Goal: Transaction & Acquisition: Purchase product/service

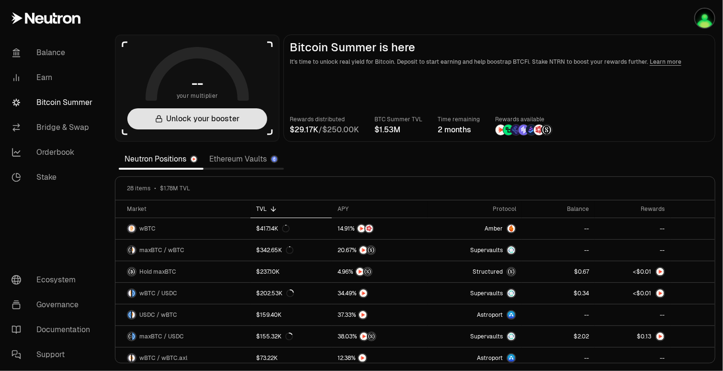
click at [221, 124] on button "Unlock your booster" at bounding box center [197, 118] width 140 height 21
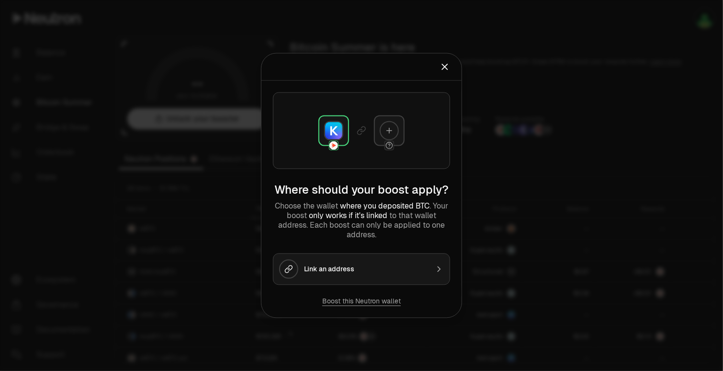
click at [332, 138] on img at bounding box center [333, 130] width 17 height 17
click at [353, 303] on button "Boost this Neutron wallet" at bounding box center [361, 301] width 79 height 10
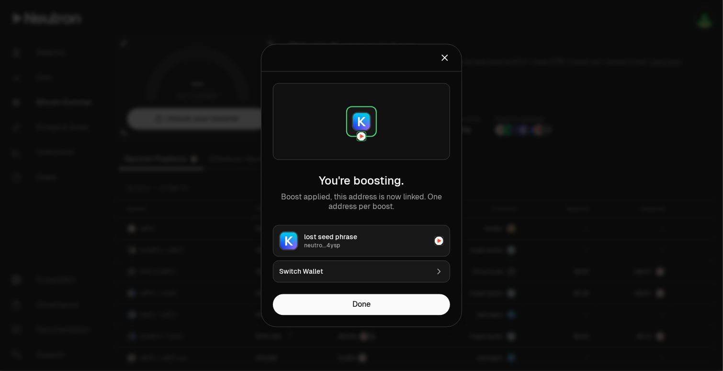
click at [364, 240] on div "lost seed phrase" at bounding box center [366, 237] width 125 height 10
click at [371, 307] on button "Done" at bounding box center [361, 304] width 177 height 21
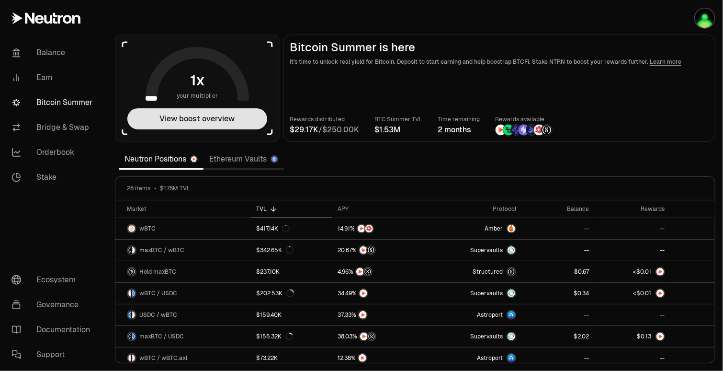
click at [228, 124] on button "View boost overview" at bounding box center [197, 118] width 140 height 21
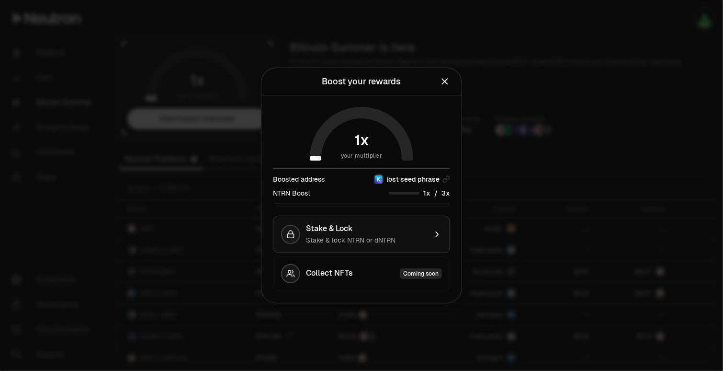
click at [362, 230] on div "Stake & Lock" at bounding box center [366, 229] width 121 height 10
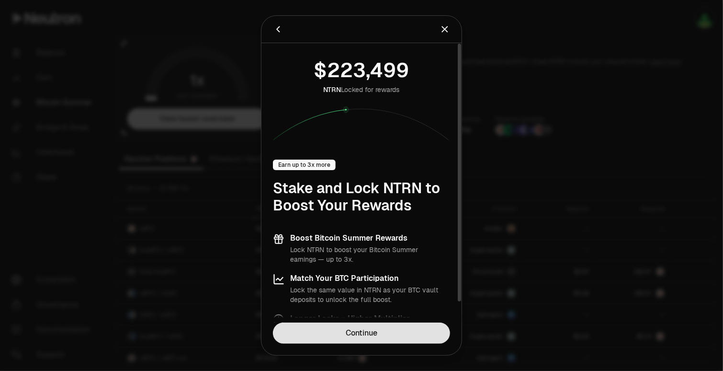
click at [383, 332] on link "Continue" at bounding box center [361, 332] width 177 height 21
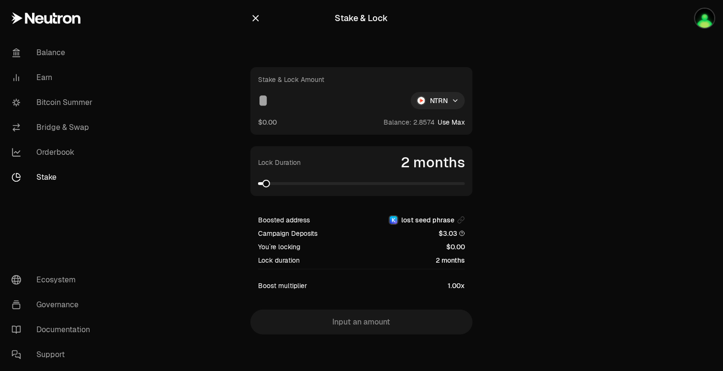
click at [449, 120] on button "Use Max" at bounding box center [451, 122] width 27 height 10
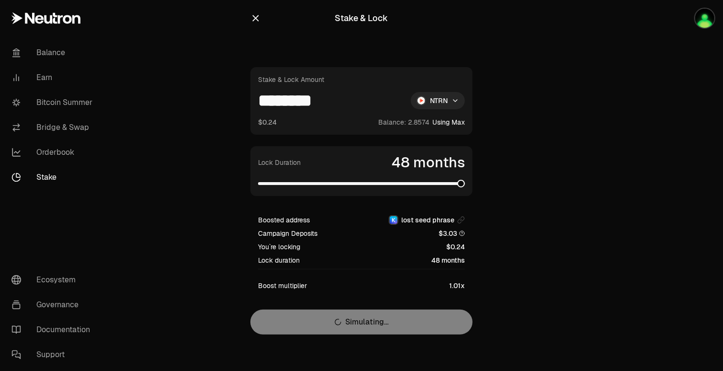
click at [465, 187] on span at bounding box center [461, 184] width 8 height 8
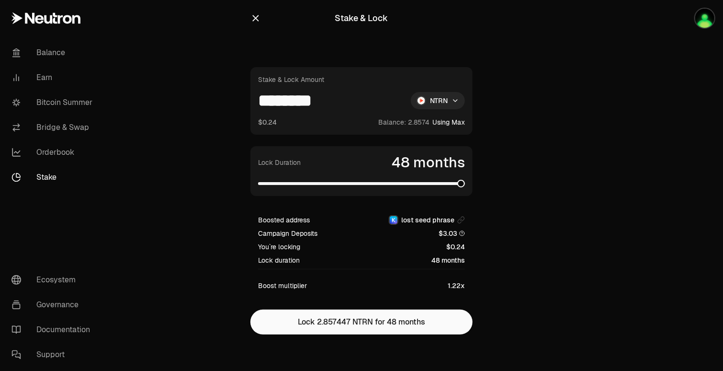
click at [334, 103] on input "********" at bounding box center [330, 100] width 145 height 17
type input "*"
click at [661, 23] on img "button" at bounding box center [704, 18] width 19 height 19
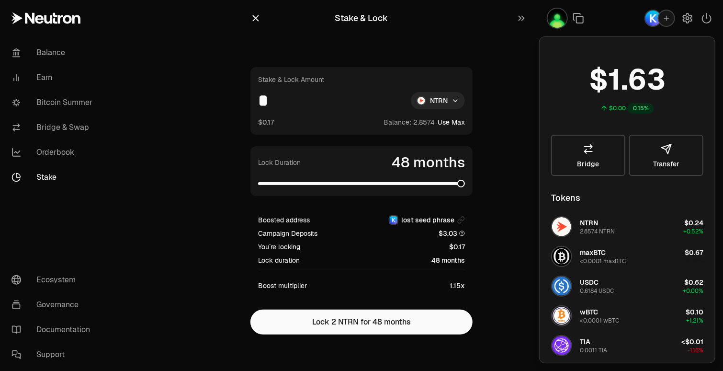
scroll to position [1, 0]
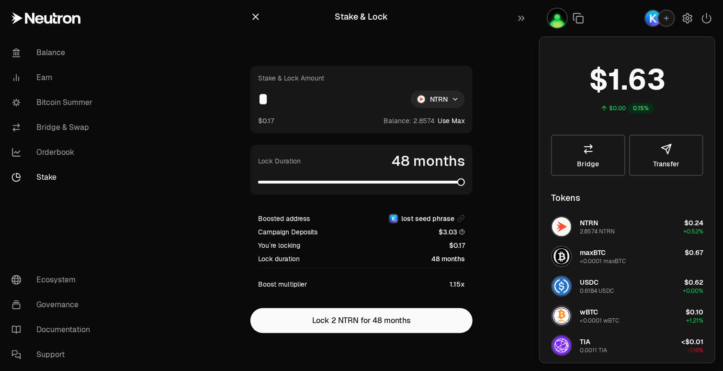
click at [601, 287] on div "0.6184 USDC" at bounding box center [597, 291] width 34 height 8
click at [53, 125] on link "Bridge & Swap" at bounding box center [54, 127] width 100 height 25
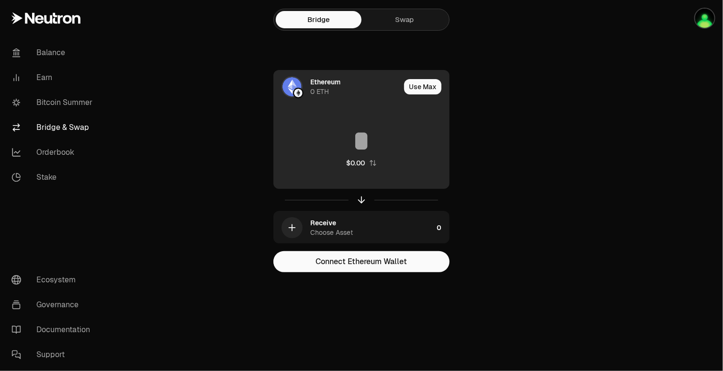
click at [311, 85] on div "Ethereum" at bounding box center [325, 82] width 30 height 10
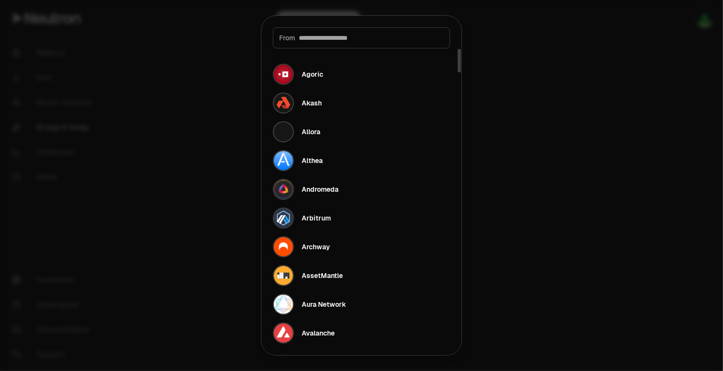
click at [230, 138] on div at bounding box center [361, 185] width 723 height 371
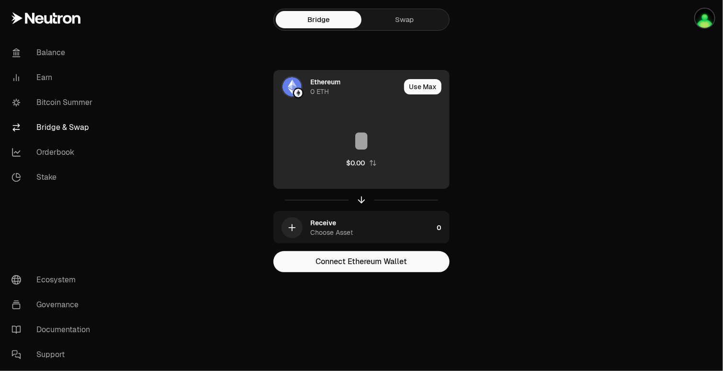
click at [295, 90] on img at bounding box center [298, 93] width 9 height 9
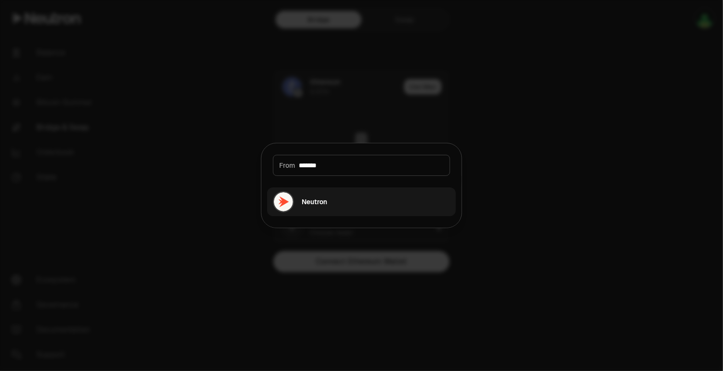
type input "*******"
click at [310, 202] on div "Neutron" at bounding box center [314, 202] width 25 height 10
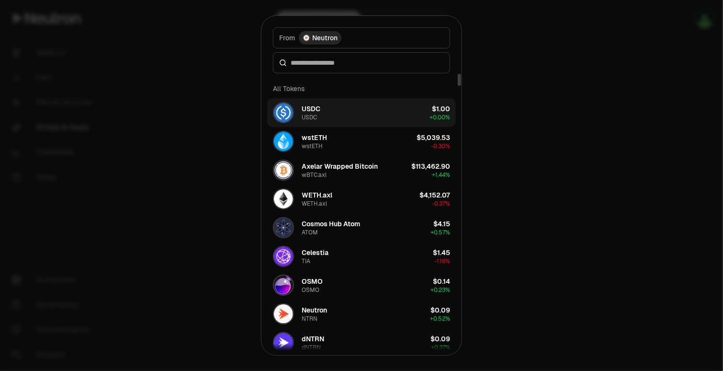
click at [333, 111] on button "USDC USDC $1.00 + 0.00%" at bounding box center [361, 112] width 189 height 29
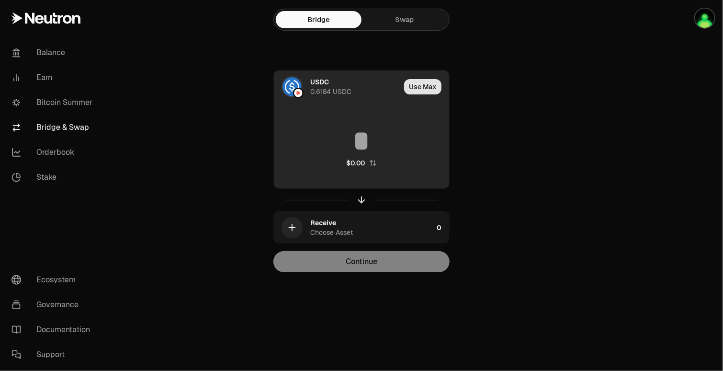
click at [423, 91] on button "Use Max" at bounding box center [422, 86] width 37 height 15
type input "********"
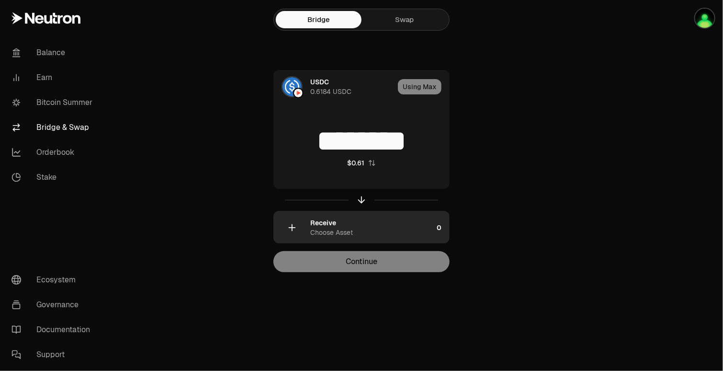
click at [332, 226] on div "Receive" at bounding box center [323, 223] width 26 height 10
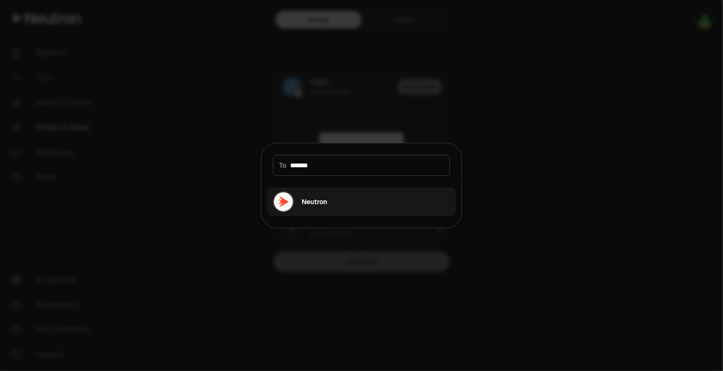
type input "*******"
click at [320, 208] on div "Neutron" at bounding box center [300, 201] width 54 height 21
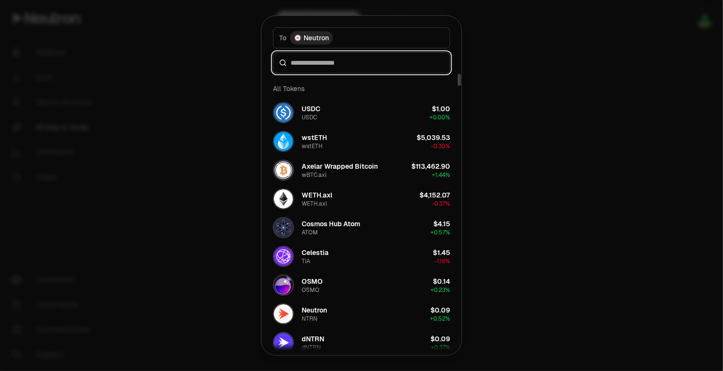
click at [337, 61] on input at bounding box center [367, 63] width 153 height 10
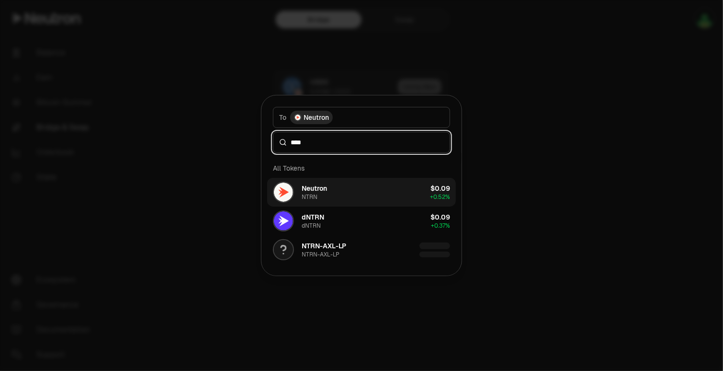
type input "****"
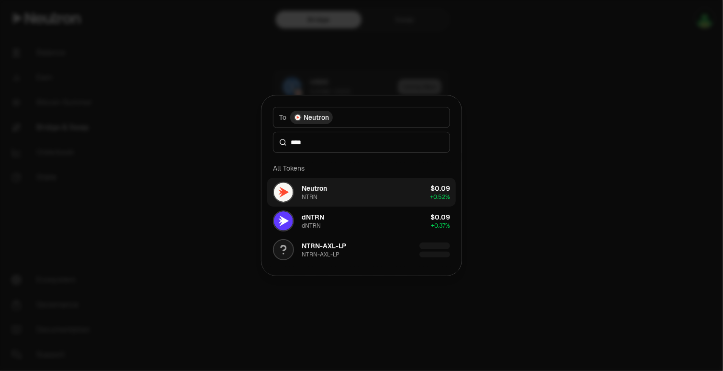
click at [325, 196] on div "Neutron NTRN" at bounding box center [314, 191] width 25 height 17
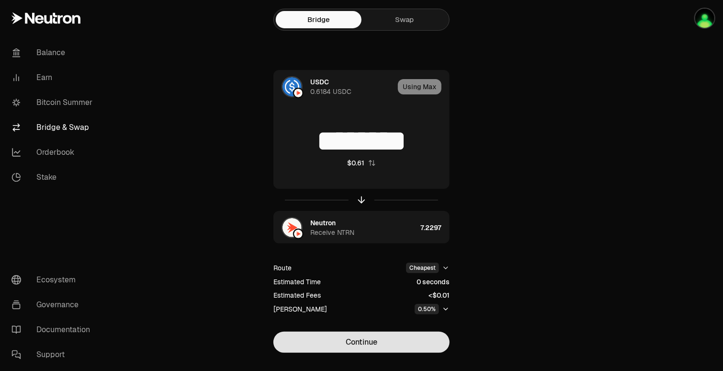
click at [370, 349] on button "Continue" at bounding box center [361, 341] width 176 height 21
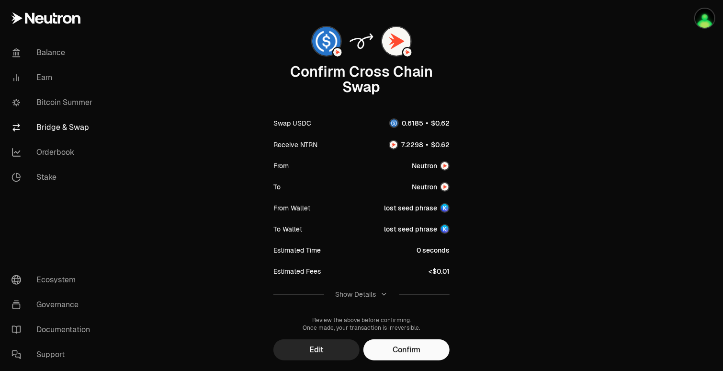
scroll to position [52, 0]
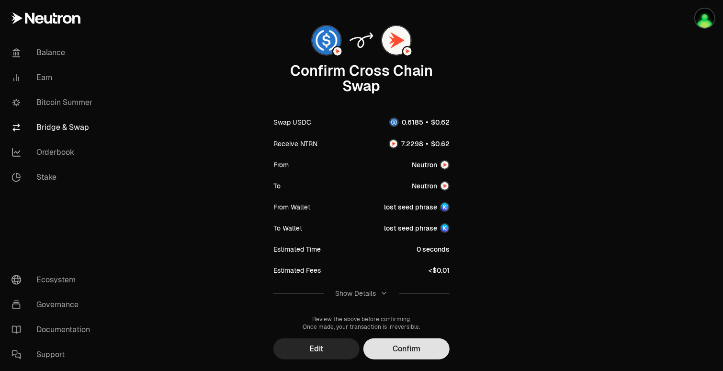
click at [408, 346] on button "Confirm" at bounding box center [406, 348] width 86 height 21
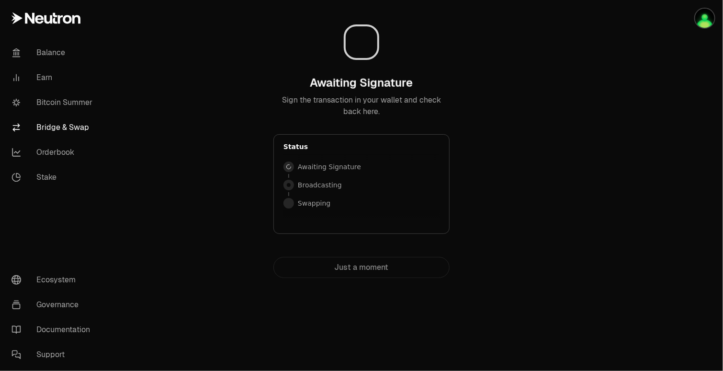
scroll to position [0, 0]
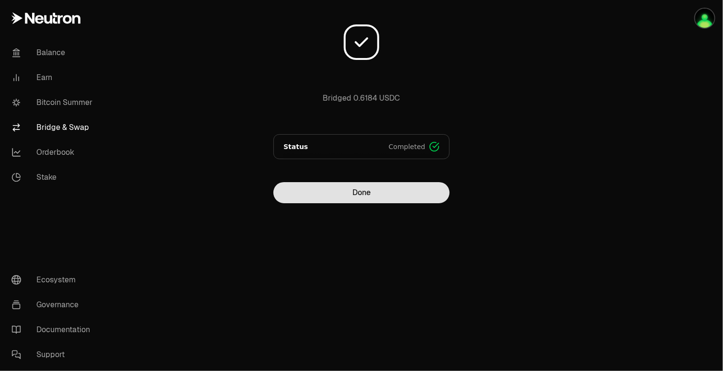
click at [361, 196] on button "Done" at bounding box center [361, 192] width 176 height 21
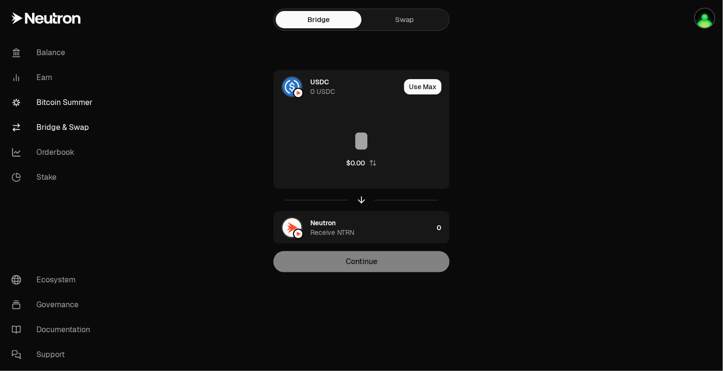
click at [75, 101] on link "Bitcoin Summer" at bounding box center [54, 102] width 100 height 25
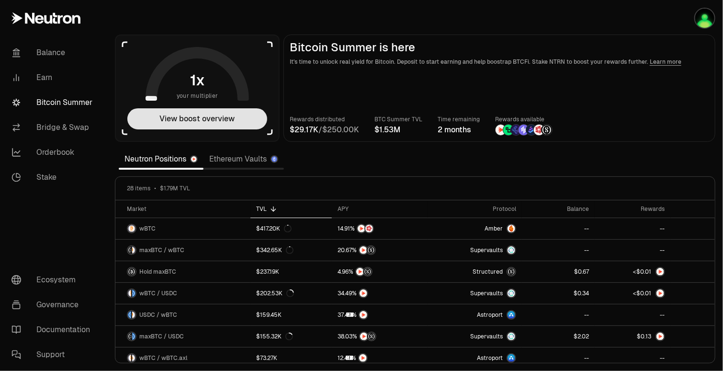
click at [200, 121] on button "View boost overview" at bounding box center [197, 118] width 140 height 21
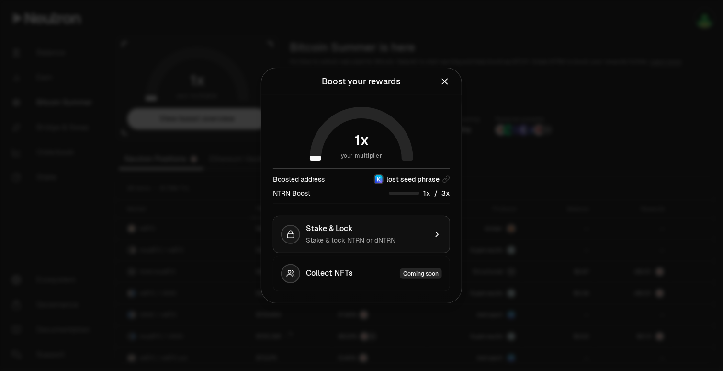
click at [353, 230] on div "Stake & Lock" at bounding box center [366, 229] width 121 height 10
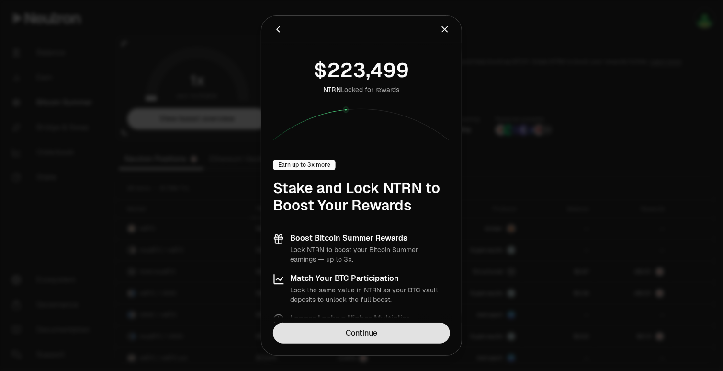
click at [371, 336] on link "Continue" at bounding box center [361, 332] width 177 height 21
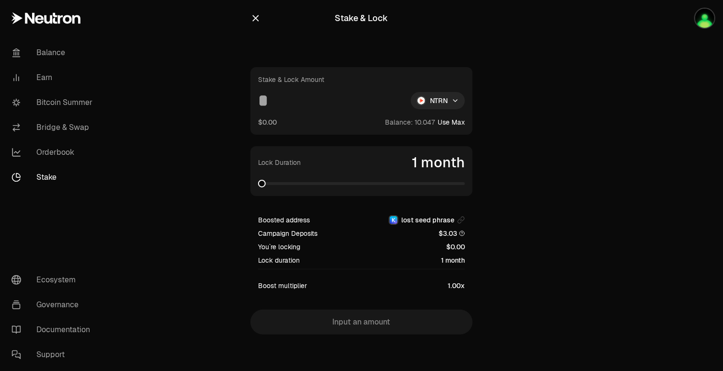
click at [453, 120] on button "Use Max" at bounding box center [451, 122] width 27 height 10
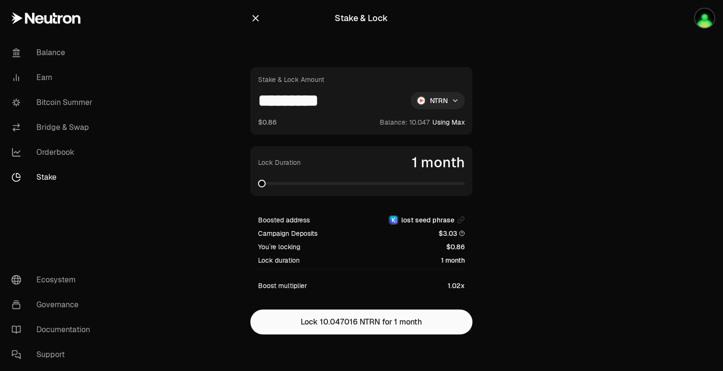
click at [337, 102] on input "*********" at bounding box center [330, 100] width 145 height 17
type input "**"
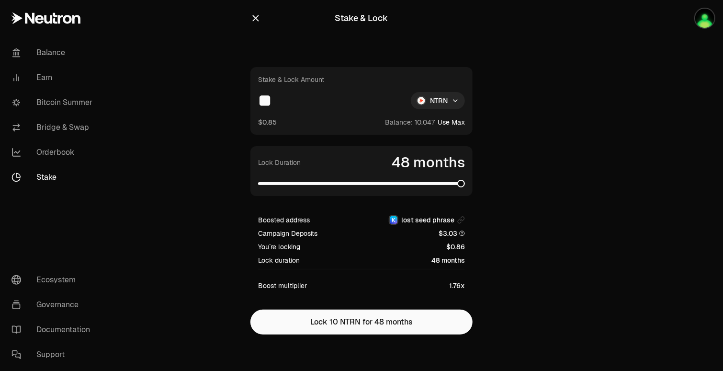
click at [465, 184] on span at bounding box center [461, 184] width 8 height 8
click at [661, 20] on img "button" at bounding box center [704, 18] width 19 height 19
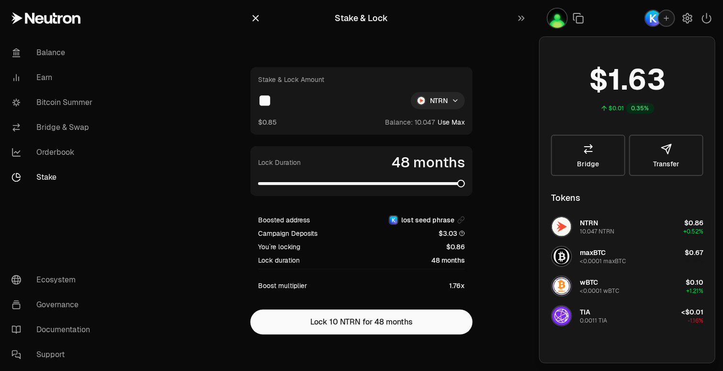
scroll to position [1, 0]
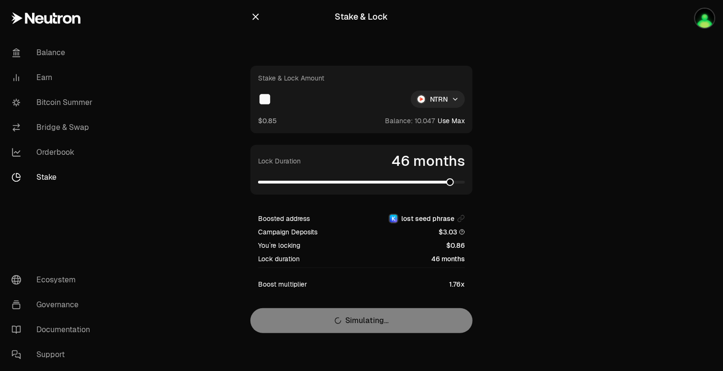
click at [451, 181] on span at bounding box center [450, 182] width 8 height 8
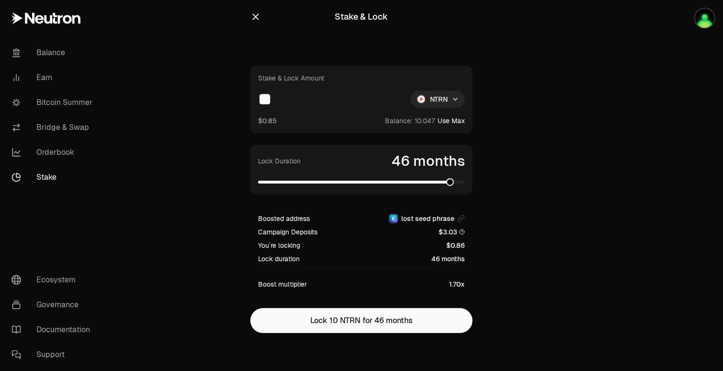
click at [455, 181] on span at bounding box center [361, 182] width 207 height 3
click at [465, 182] on span at bounding box center [361, 182] width 207 height 3
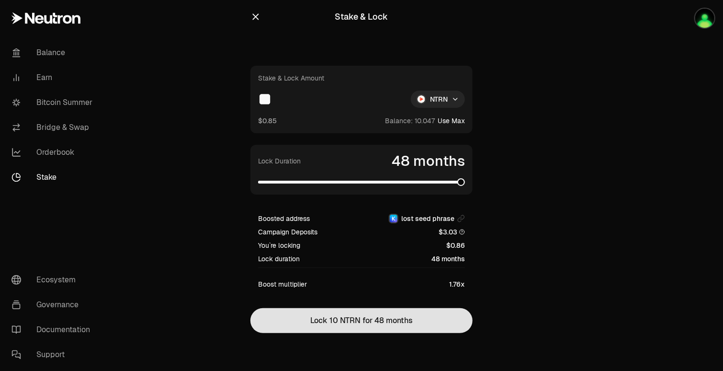
click at [416, 324] on button "Lock 10 NTRN for 48 months" at bounding box center [361, 320] width 222 height 25
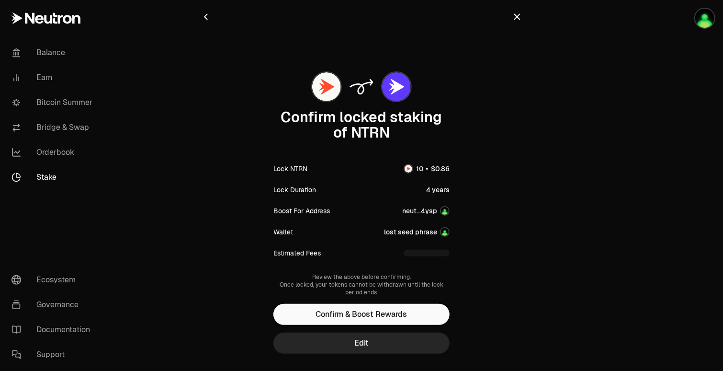
scroll to position [0, 0]
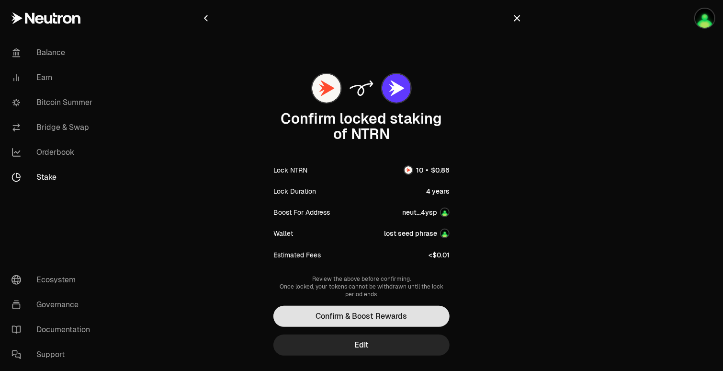
click at [396, 316] on button "Confirm & Boost Rewards" at bounding box center [361, 316] width 176 height 21
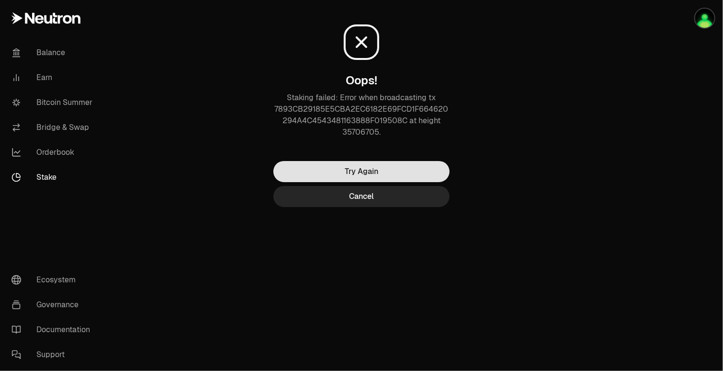
click at [395, 172] on button "Try Again" at bounding box center [361, 171] width 176 height 21
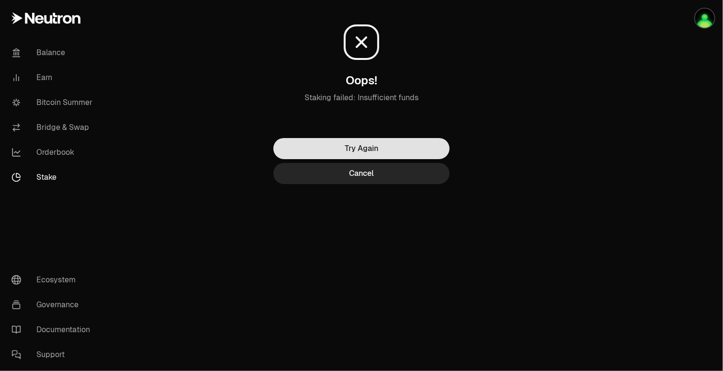
click at [374, 149] on button "Try Again" at bounding box center [361, 148] width 176 height 21
click at [376, 172] on button "Cancel" at bounding box center [361, 173] width 176 height 21
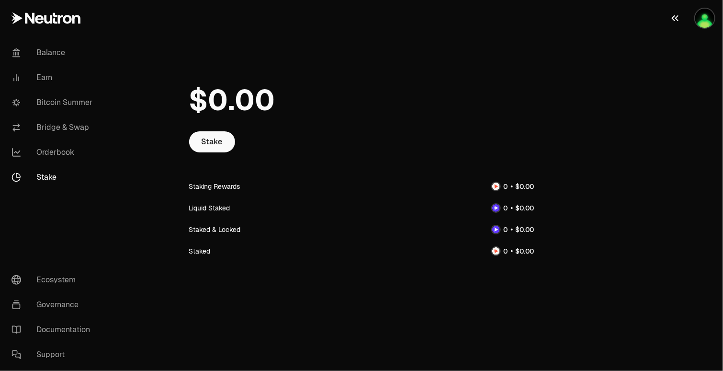
click at [661, 20] on img "button" at bounding box center [704, 18] width 19 height 19
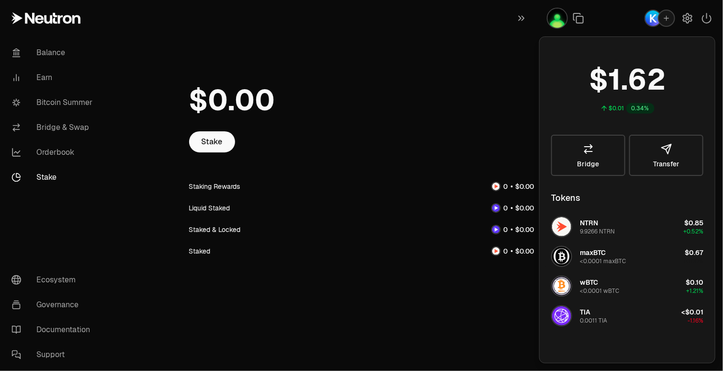
click at [612, 258] on div "<0.0001 maxBTC" at bounding box center [603, 261] width 46 height 8
click at [560, 255] on img "button" at bounding box center [561, 256] width 19 height 19
click at [53, 131] on link "Bridge & Swap" at bounding box center [54, 127] width 100 height 25
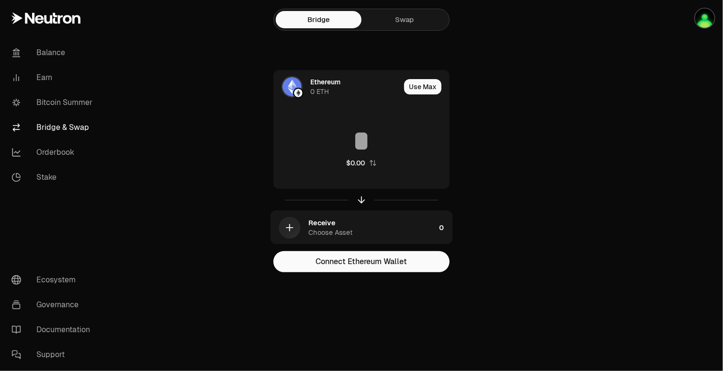
click at [402, 17] on link "Swap" at bounding box center [405, 19] width 86 height 17
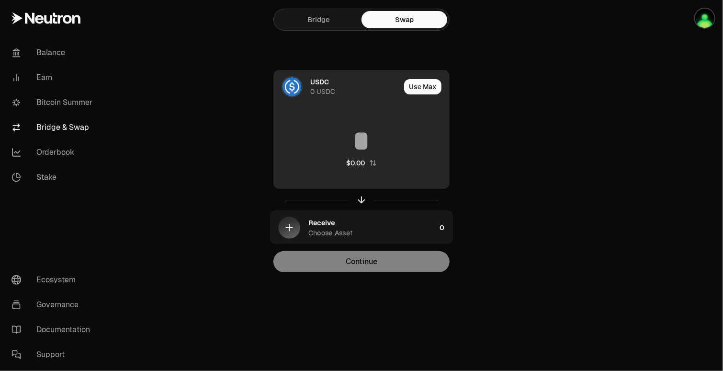
click at [317, 87] on div "0 USDC" at bounding box center [322, 92] width 25 height 10
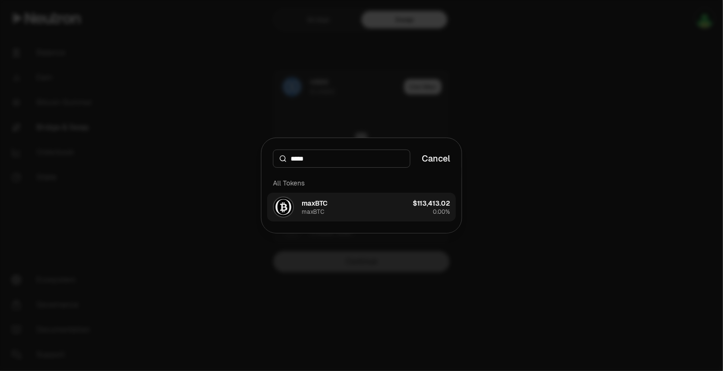
type input "*****"
click at [355, 200] on button "maxBTC maxBTC $113,413.02 0.00%" at bounding box center [361, 207] width 189 height 29
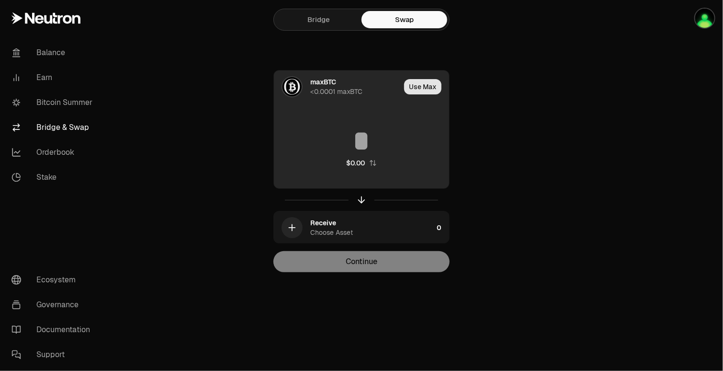
click at [418, 83] on button "Use Max" at bounding box center [422, 86] width 37 height 15
type input "**********"
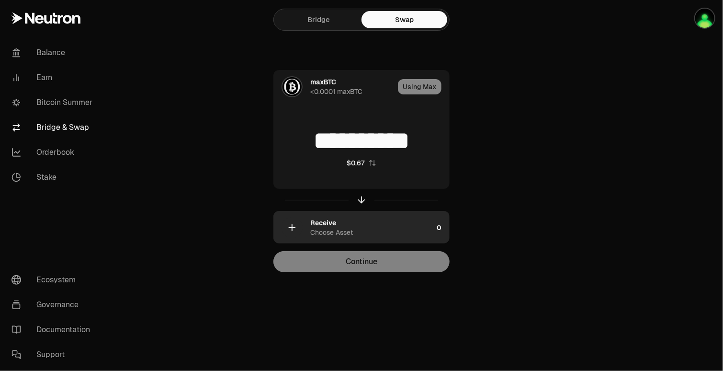
click at [338, 226] on div "Receive Choose Asset" at bounding box center [371, 227] width 123 height 19
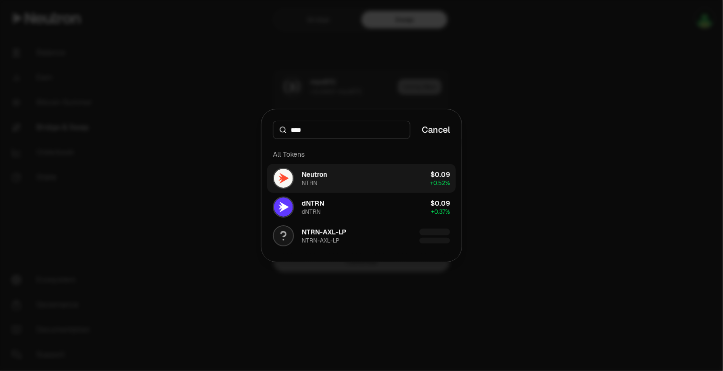
type input "****"
click at [329, 177] on button "Neutron NTRN $0.09 + 0.52%" at bounding box center [361, 178] width 189 height 29
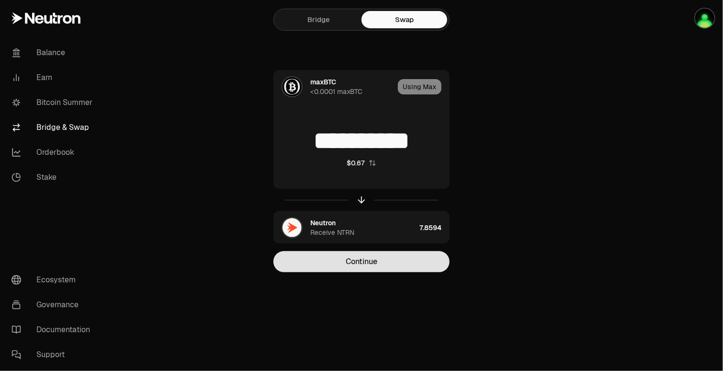
click at [389, 260] on button "Continue" at bounding box center [361, 261] width 176 height 21
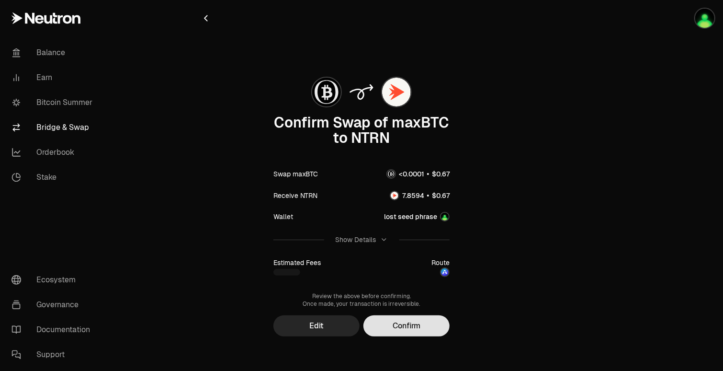
click at [411, 330] on button "Confirm" at bounding box center [406, 325] width 86 height 21
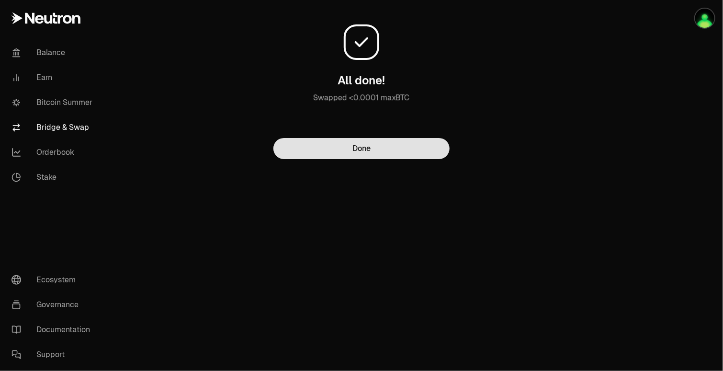
click at [365, 149] on button "Done" at bounding box center [361, 148] width 176 height 21
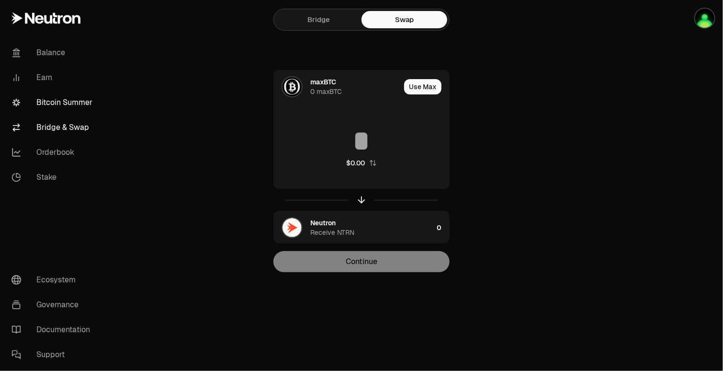
click at [46, 97] on link "Bitcoin Summer" at bounding box center [54, 102] width 100 height 25
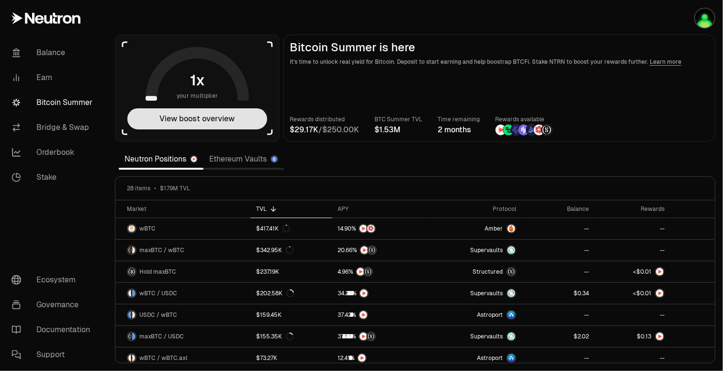
click at [205, 119] on button "View boost overview" at bounding box center [197, 118] width 140 height 21
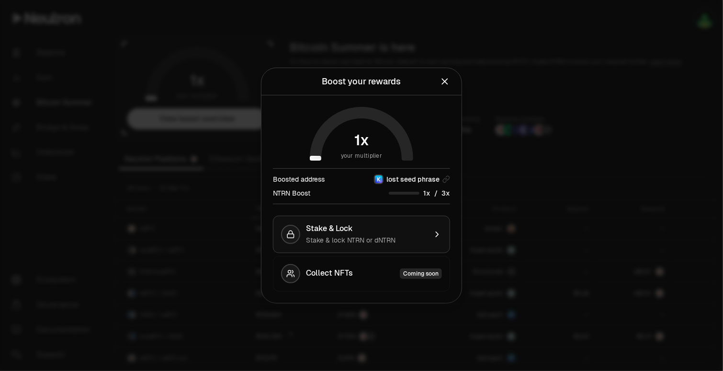
click at [366, 231] on div "Stake & Lock" at bounding box center [366, 229] width 121 height 10
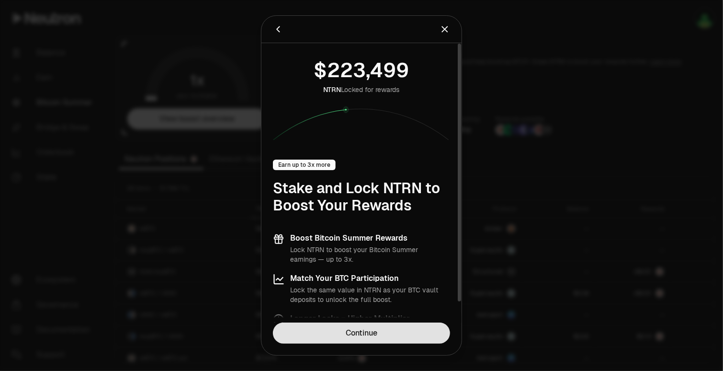
click at [371, 331] on link "Continue" at bounding box center [361, 332] width 177 height 21
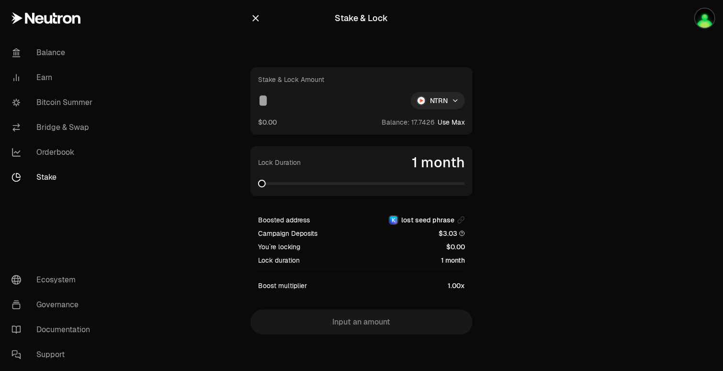
click at [307, 100] on input at bounding box center [330, 100] width 145 height 17
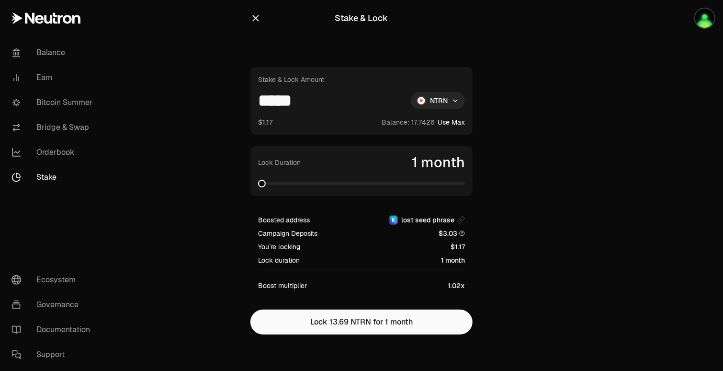
type input "*****"
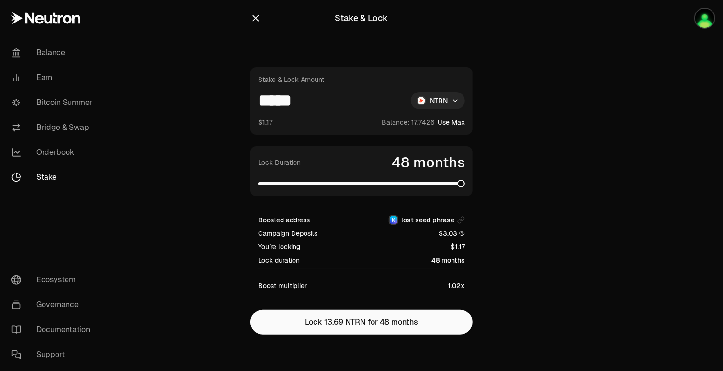
click at [465, 187] on span at bounding box center [461, 184] width 8 height 8
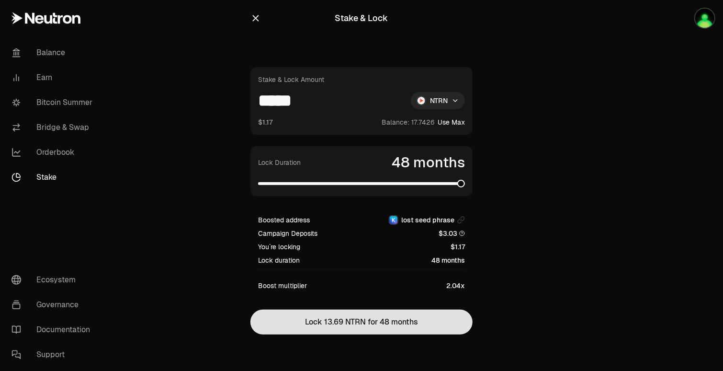
click at [424, 324] on button "Lock 13.69 NTRN for 48 months" at bounding box center [361, 321] width 222 height 25
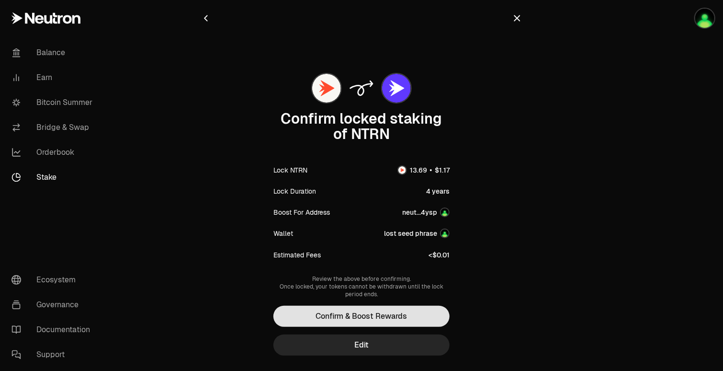
click at [389, 318] on button "Confirm & Boost Rewards" at bounding box center [361, 316] width 176 height 21
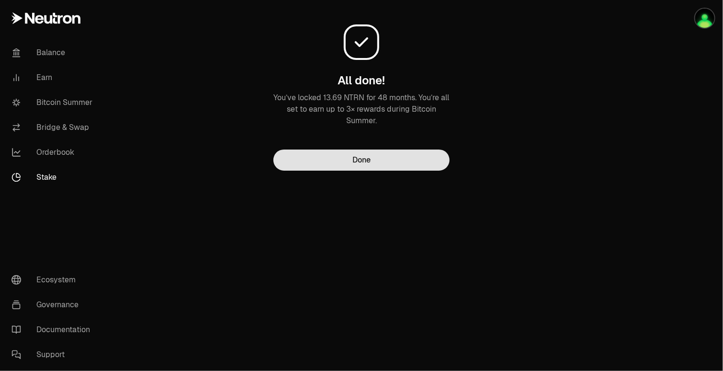
click at [386, 161] on button "Done" at bounding box center [361, 159] width 176 height 21
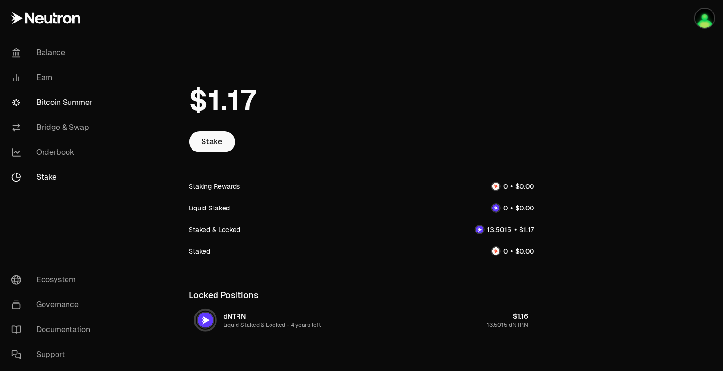
click at [48, 101] on link "Bitcoin Summer" at bounding box center [54, 102] width 100 height 25
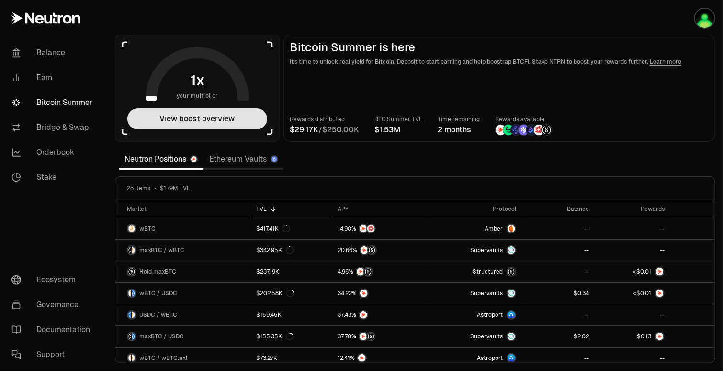
click at [226, 122] on button "View boost overview" at bounding box center [197, 118] width 140 height 21
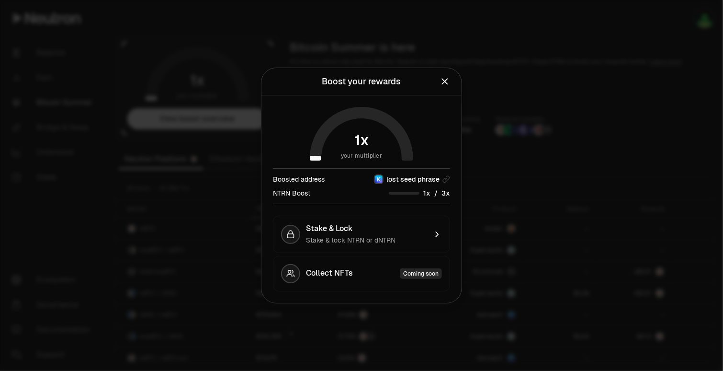
click at [441, 83] on icon "Close" at bounding box center [445, 81] width 11 height 11
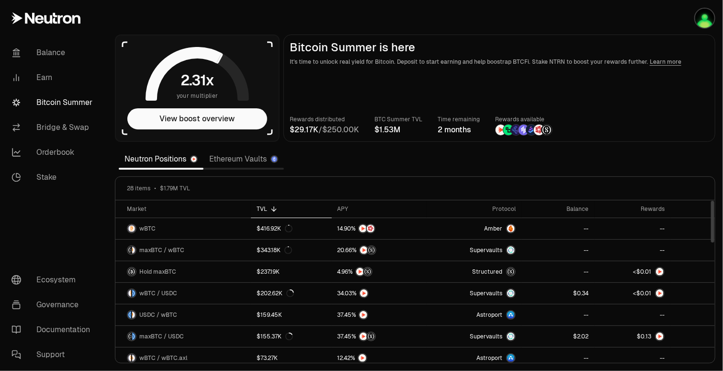
click at [230, 160] on link "Ethereum Vaults" at bounding box center [244, 158] width 80 height 19
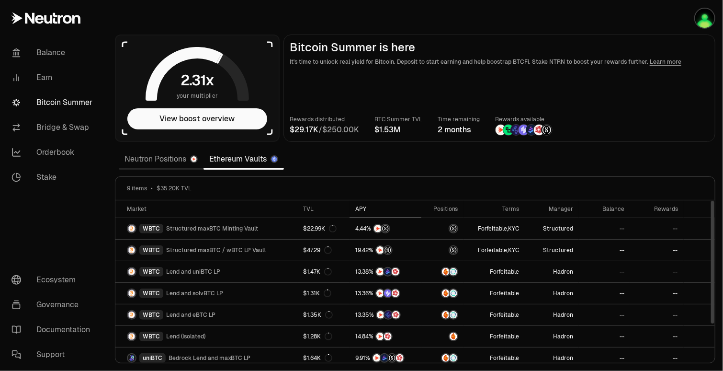
click at [371, 212] on icon at bounding box center [373, 209] width 8 height 8
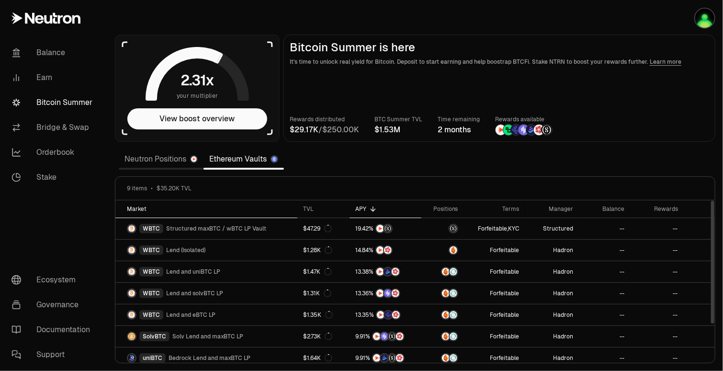
click at [159, 208] on div "Market" at bounding box center [209, 209] width 165 height 8
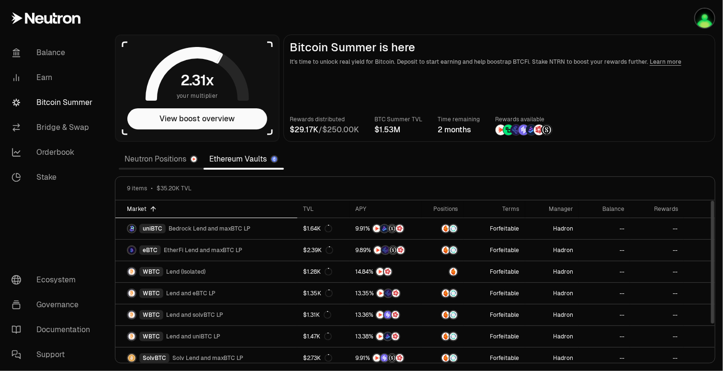
click at [453, 208] on div "Positions" at bounding box center [442, 209] width 31 height 8
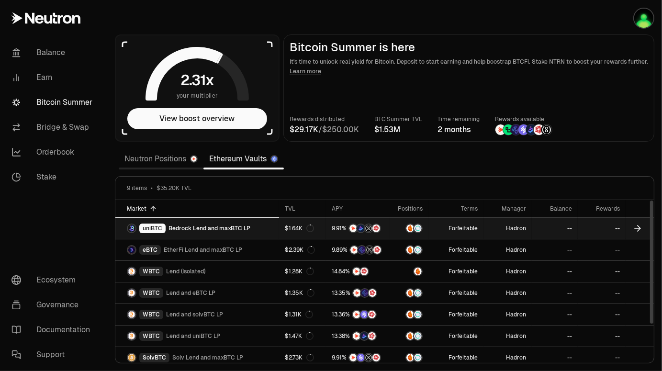
scroll to position [47, 0]
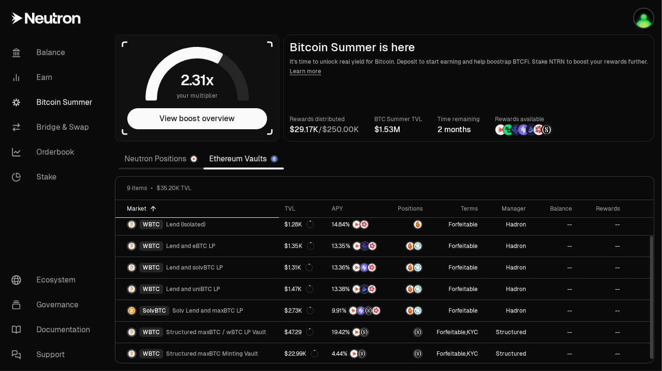
click at [143, 207] on div "Market" at bounding box center [200, 209] width 147 height 8
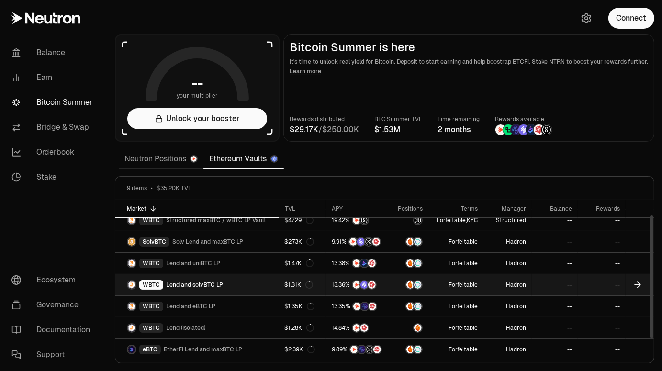
scroll to position [0, 0]
